Goal: Transaction & Acquisition: Purchase product/service

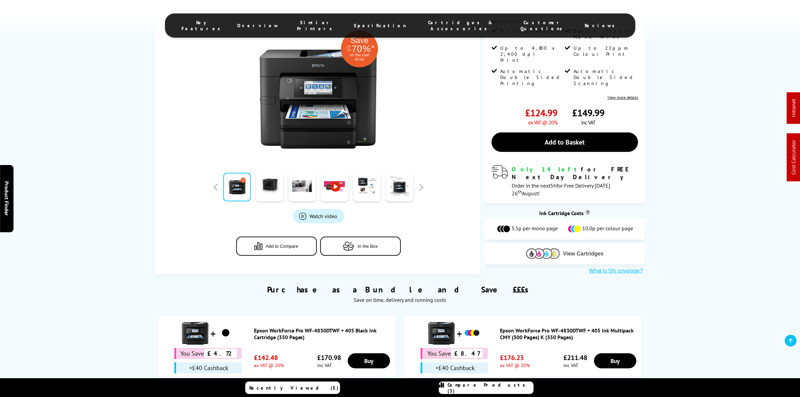
click at [572, 251] on span "View Cartridges" at bounding box center [583, 254] width 41 height 6
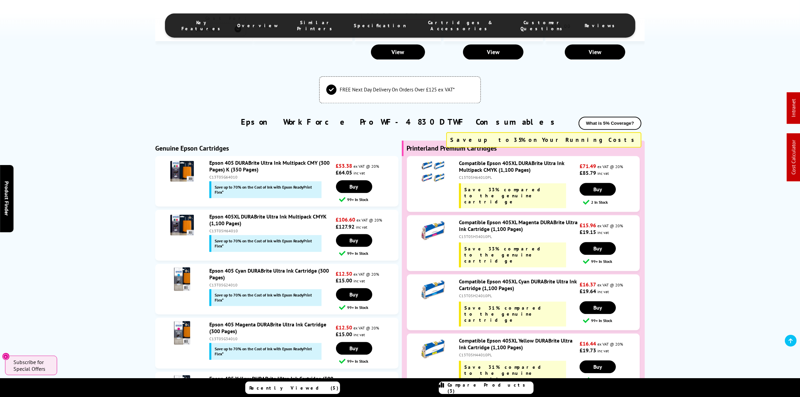
scroll to position [2092, 0]
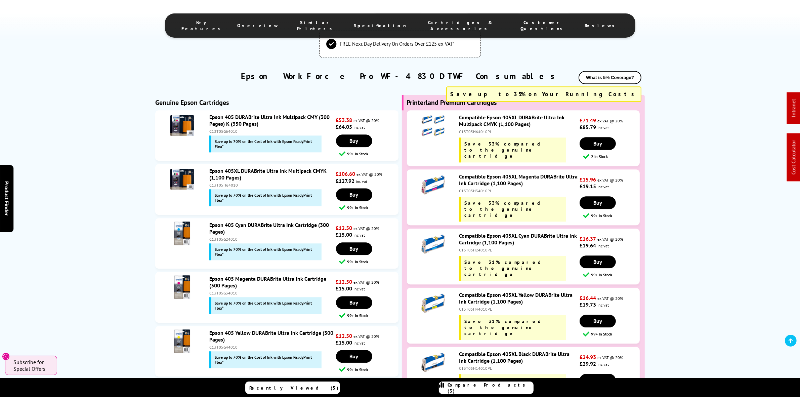
click at [470, 129] on div "C13T05H64010PL" at bounding box center [518, 131] width 119 height 5
copy div "C13T05H64010PL"
